Goal: Task Accomplishment & Management: Use online tool/utility

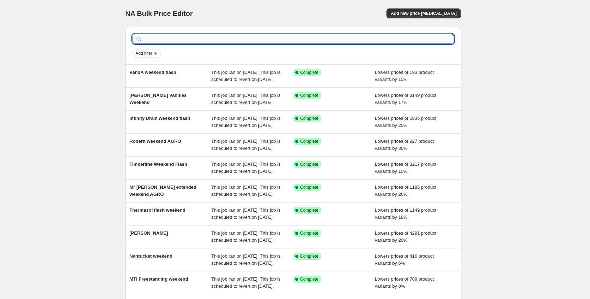
click at [173, 38] on input "text" at bounding box center [299, 39] width 310 height 10
type input "varaluz"
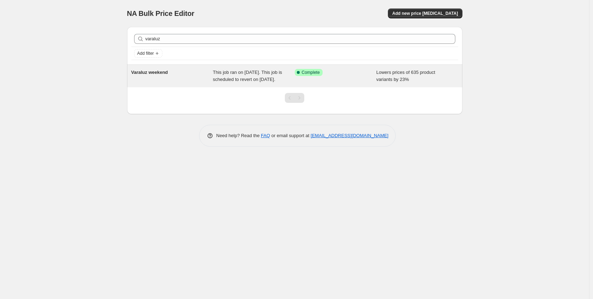
click at [257, 82] on span "This job ran on [DATE]. This job is scheduled to revert on [DATE]." at bounding box center [247, 76] width 69 height 12
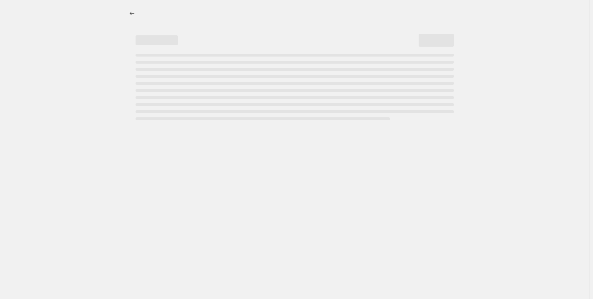
select select "percentage"
select select "no_change"
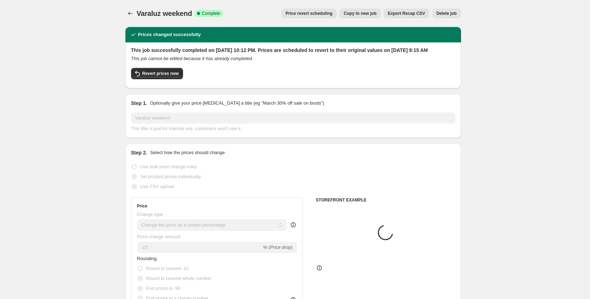
select select "collection"
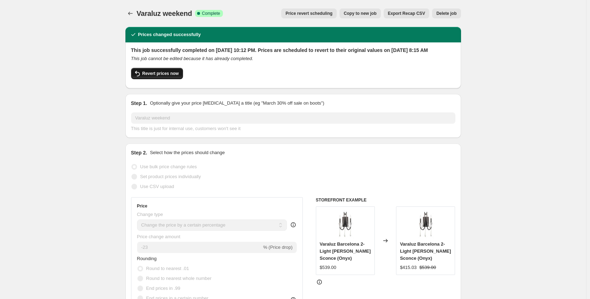
click at [170, 76] on span "Revert prices now" at bounding box center [160, 74] width 36 height 6
checkbox input "false"
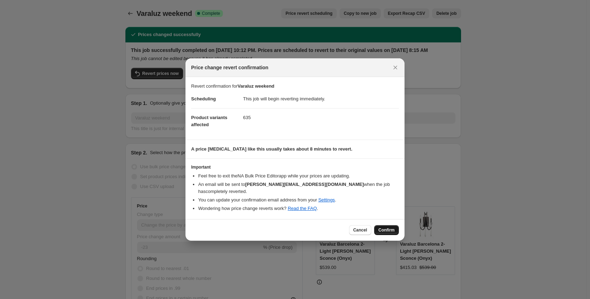
click at [388, 228] on span "Confirm" at bounding box center [386, 230] width 16 height 6
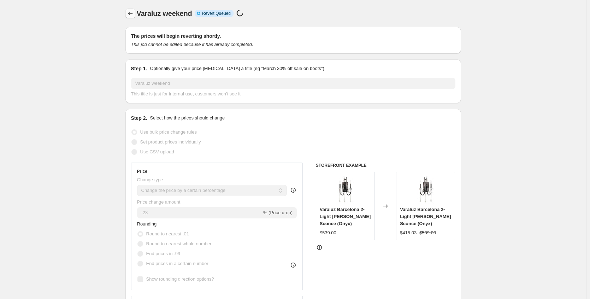
click at [133, 14] on icon "Price change jobs" at bounding box center [130, 13] width 7 height 7
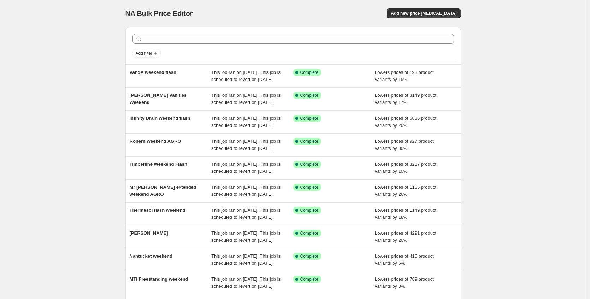
click at [202, 33] on div at bounding box center [293, 39] width 327 height 16
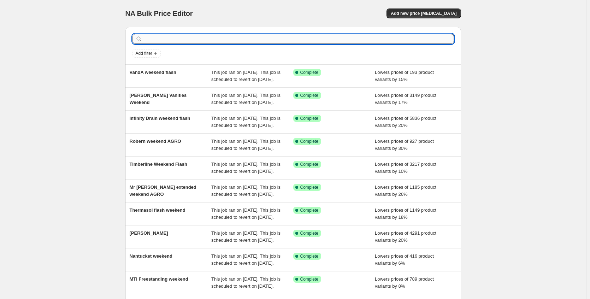
click at [201, 37] on input "text" at bounding box center [299, 39] width 310 height 10
type input "varaluz"
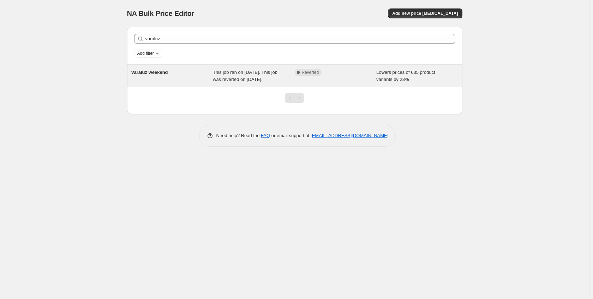
click at [180, 71] on div "Varaluz weekend" at bounding box center [172, 76] width 82 height 14
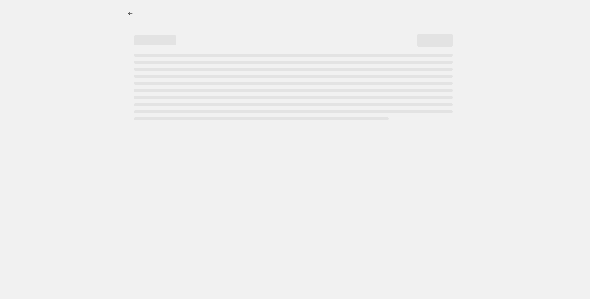
select select "percentage"
select select "no_change"
select select "collection"
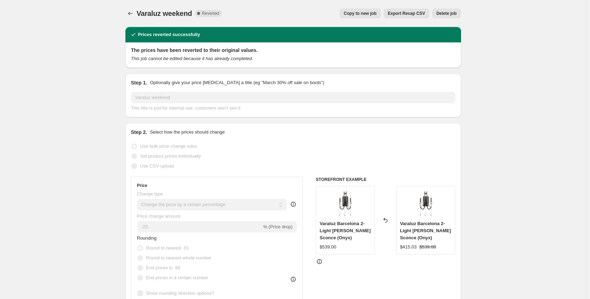
click at [351, 17] on button "Copy to new job" at bounding box center [359, 13] width 41 height 10
select select "percentage"
select select "no_change"
select select "collection"
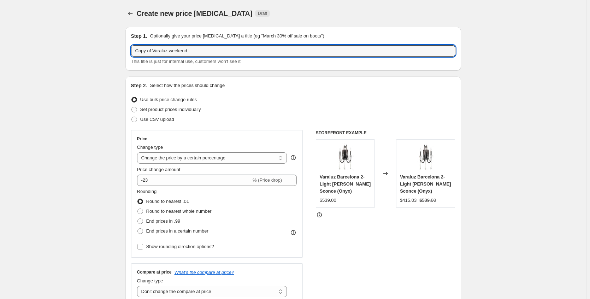
drag, startPoint x: 156, startPoint y: 50, endPoint x: 81, endPoint y: 50, distance: 75.2
type input "Varaluz weekend"
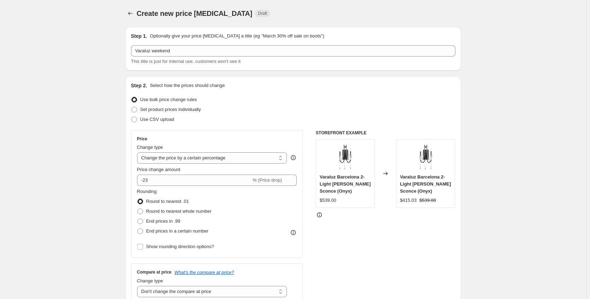
click at [161, 173] on label "Price change amount" at bounding box center [158, 169] width 43 height 7
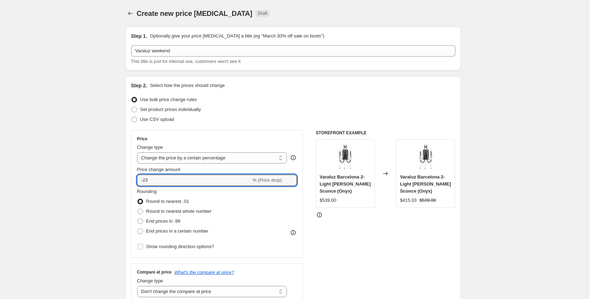
click at [161, 174] on input "-23" at bounding box center [194, 179] width 114 height 11
click at [159, 177] on input "-23" at bounding box center [194, 179] width 114 height 11
type input "-2"
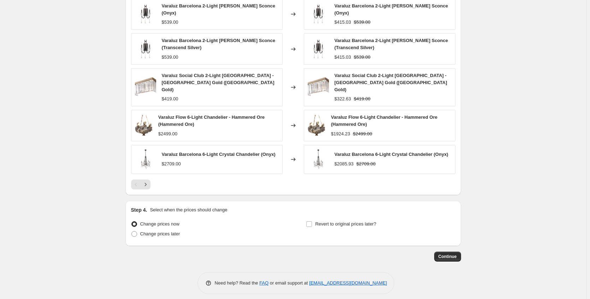
scroll to position [498, 0]
type input "-31"
click at [308, 220] on input "Revert to original prices later?" at bounding box center [309, 223] width 6 height 6
checkbox input "true"
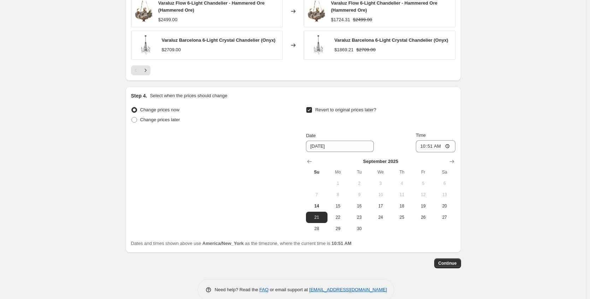
scroll to position [619, 0]
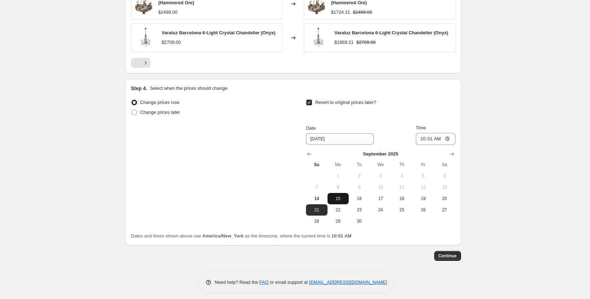
click at [345, 196] on span "15" at bounding box center [338, 199] width 16 height 6
type input "9/15/2025"
click at [448, 134] on input "10:51" at bounding box center [436, 139] width 40 height 12
type input "07:51"
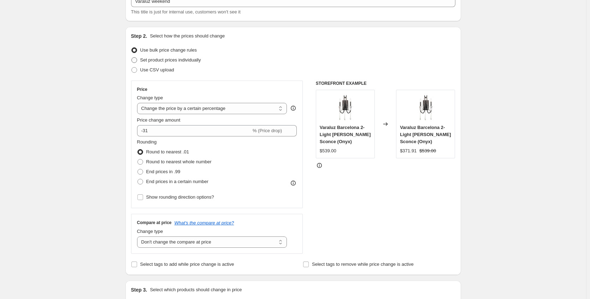
scroll to position [0, 0]
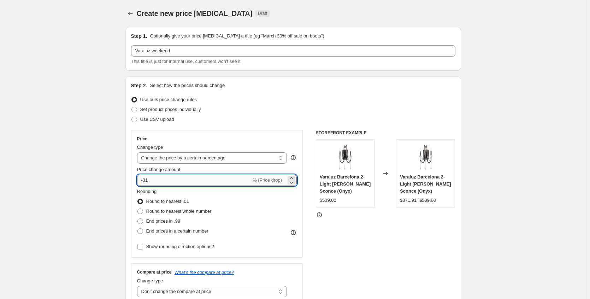
click at [165, 184] on input "-31" at bounding box center [194, 179] width 114 height 11
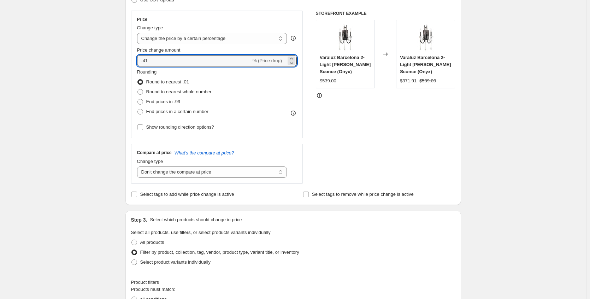
scroll to position [35, 0]
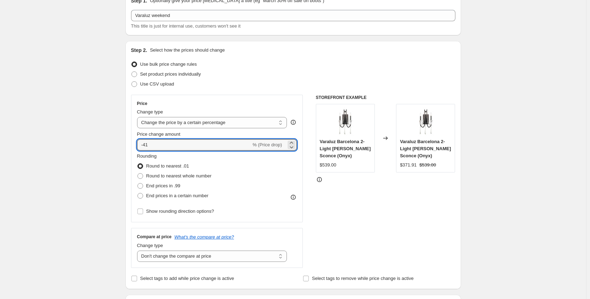
type input "-4"
type input "-31"
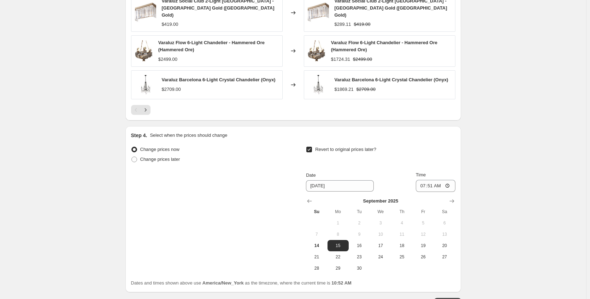
scroll to position [619, 0]
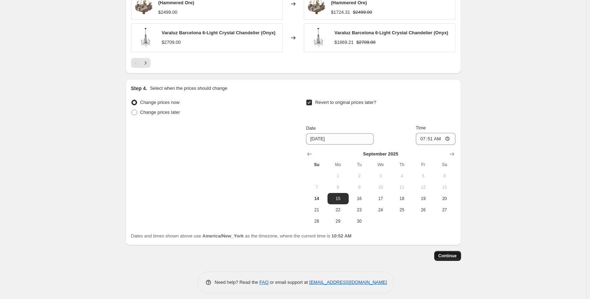
click at [449, 255] on button "Continue" at bounding box center [447, 256] width 27 height 10
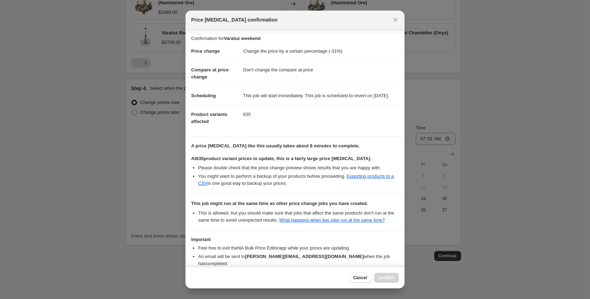
scroll to position [59, 0]
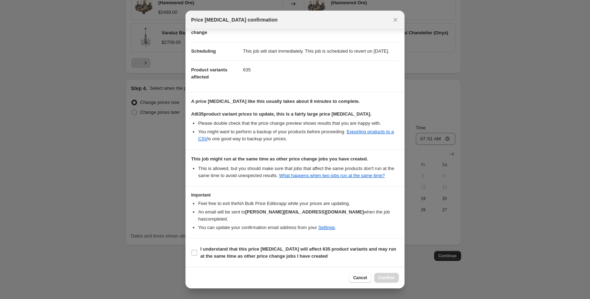
drag, startPoint x: 286, startPoint y: 249, endPoint x: 340, endPoint y: 266, distance: 57.0
click at [286, 249] on b "I understand that this price change job will affect 635 product variants and ma…" at bounding box center [298, 252] width 196 height 12
click at [197, 250] on input "I understand that this price change job will affect 635 product variants and ma…" at bounding box center [194, 253] width 6 height 6
checkbox input "true"
click at [388, 276] on span "Confirm" at bounding box center [386, 278] width 16 height 6
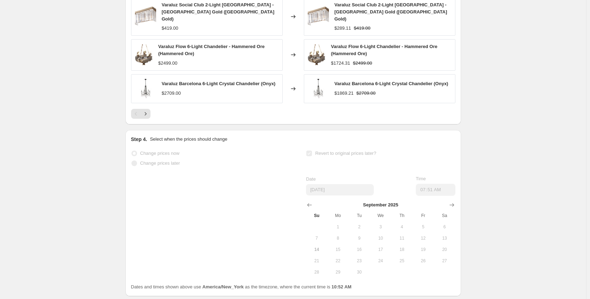
scroll to position [637, 0]
